Goal: Task Accomplishment & Management: Complete application form

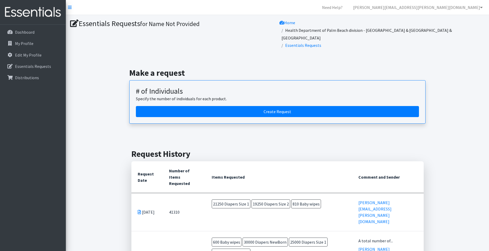
scroll to position [184, 0]
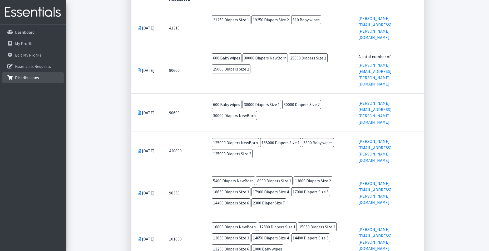
click at [25, 78] on p "Distributions" at bounding box center [27, 77] width 24 height 5
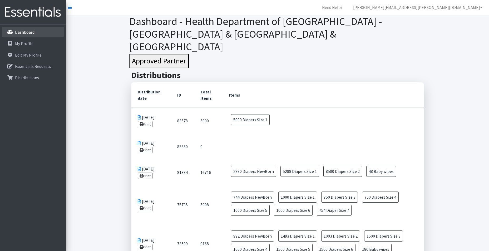
click at [25, 33] on p "Dashboard" at bounding box center [24, 31] width 19 height 5
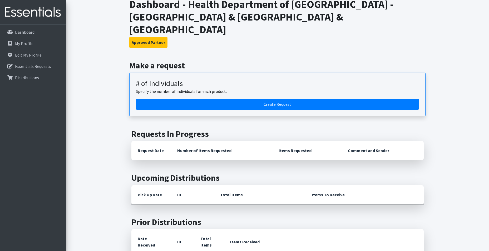
scroll to position [26, 0]
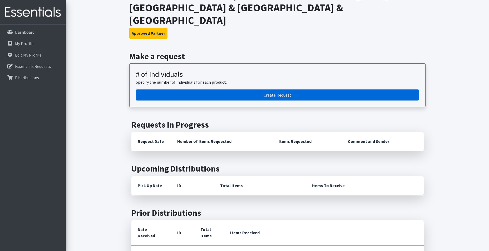
click at [249, 95] on link "Create Request" at bounding box center [277, 95] width 283 height 11
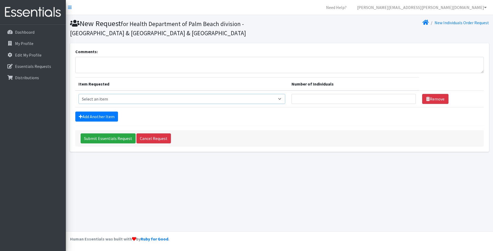
click at [226, 100] on select "Select an item # - Total number of kids being served with this order: Baby wipe…" at bounding box center [181, 99] width 207 height 10
click at [339, 98] on input "Number of Individuals" at bounding box center [354, 99] width 125 height 10
click at [375, 100] on input "Number of Individuals" at bounding box center [354, 99] width 125 height 10
click at [147, 140] on link "Cancel Request" at bounding box center [153, 139] width 34 height 10
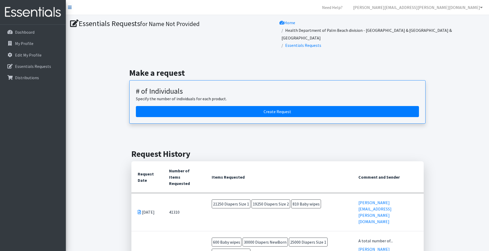
click at [70, 8] on icon at bounding box center [70, 7] width 4 height 4
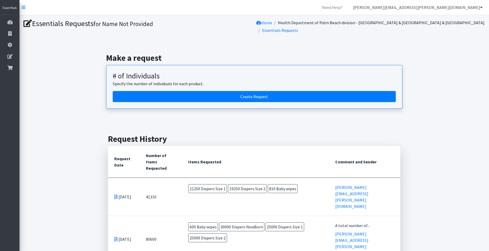
click at [479, 12] on link "[PERSON_NAME][EMAIL_ADDRESS][PERSON_NAME][DOMAIN_NAME]" at bounding box center [418, 7] width 138 height 11
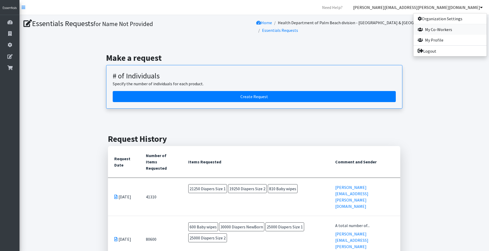
click at [451, 31] on link "My Co-Workers" at bounding box center [449, 29] width 73 height 11
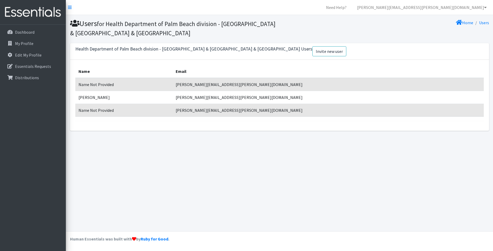
click at [92, 112] on td "Name Not Provided" at bounding box center [123, 110] width 97 height 13
click at [481, 9] on link "[PERSON_NAME][EMAIL_ADDRESS][PERSON_NAME][DOMAIN_NAME]" at bounding box center [422, 7] width 138 height 11
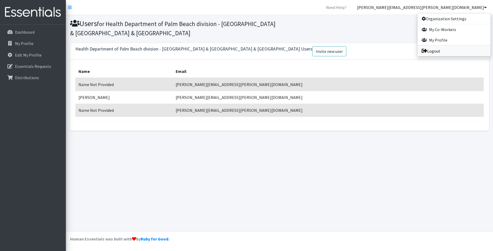
click at [427, 51] on icon at bounding box center [425, 51] width 6 height 4
